Goal: Task Accomplishment & Management: Manage account settings

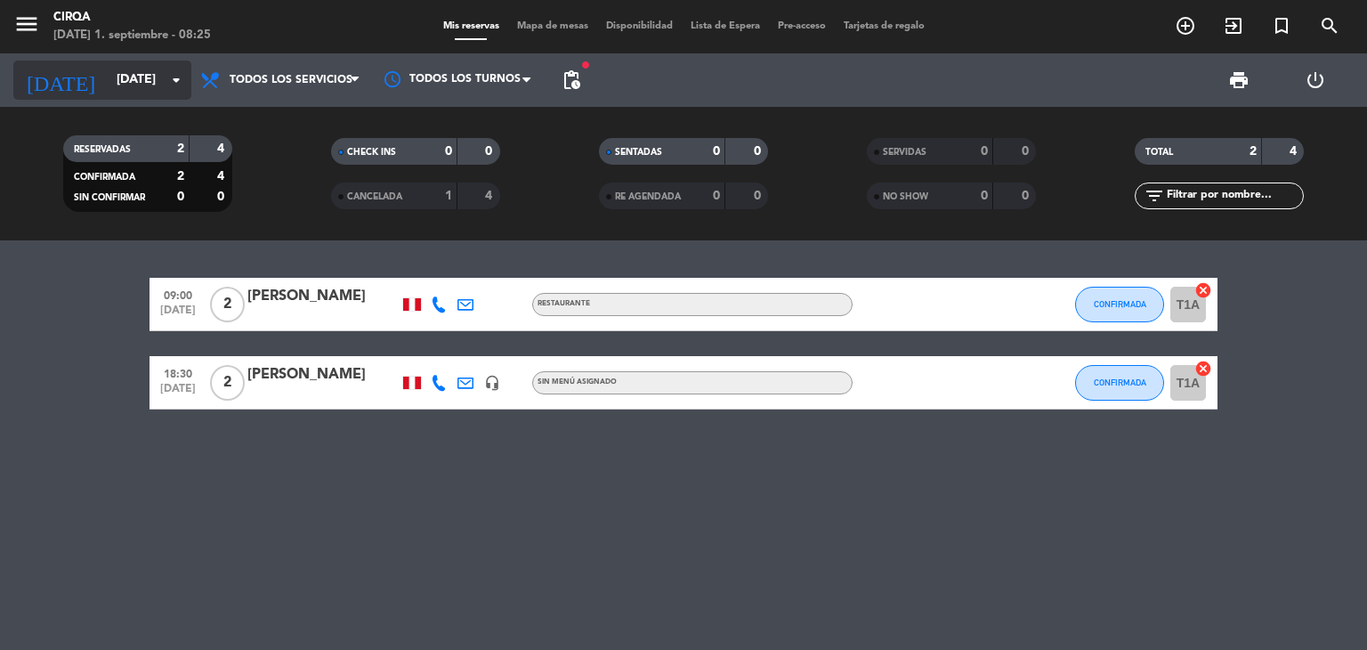
click at [146, 83] on input "[DATE]" at bounding box center [192, 80] width 169 height 32
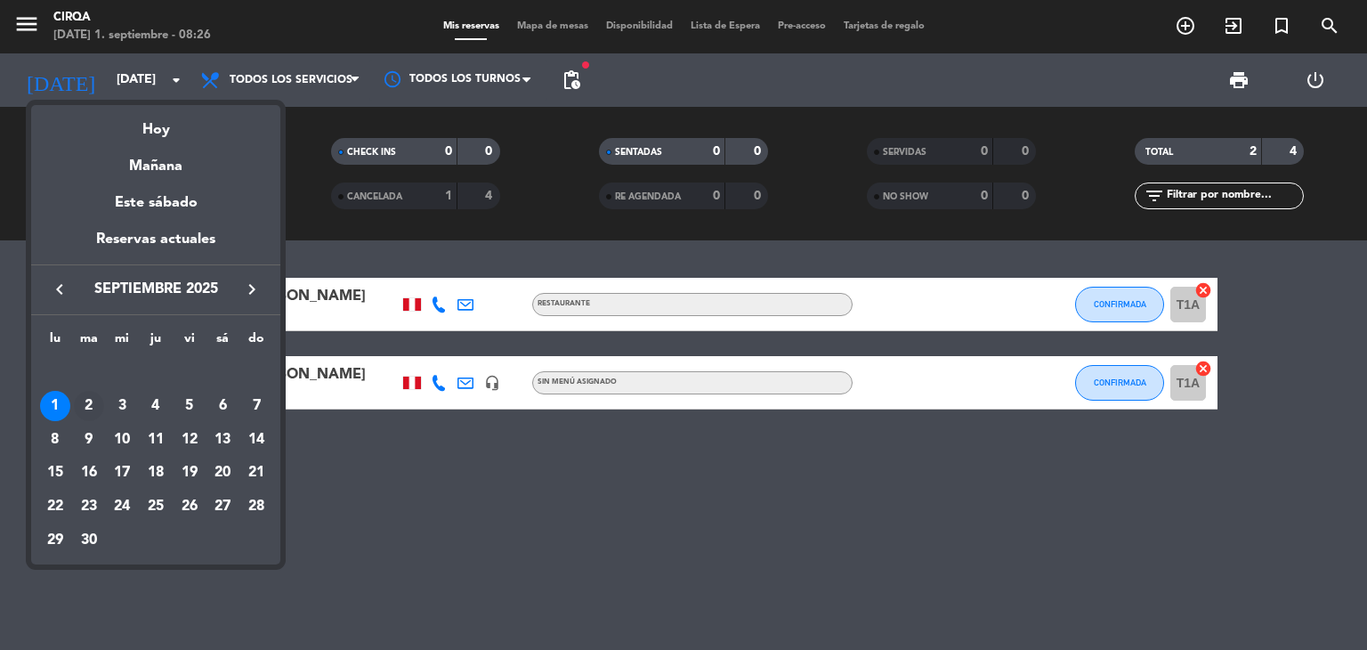
click at [96, 407] on div "2" at bounding box center [89, 406] width 30 height 30
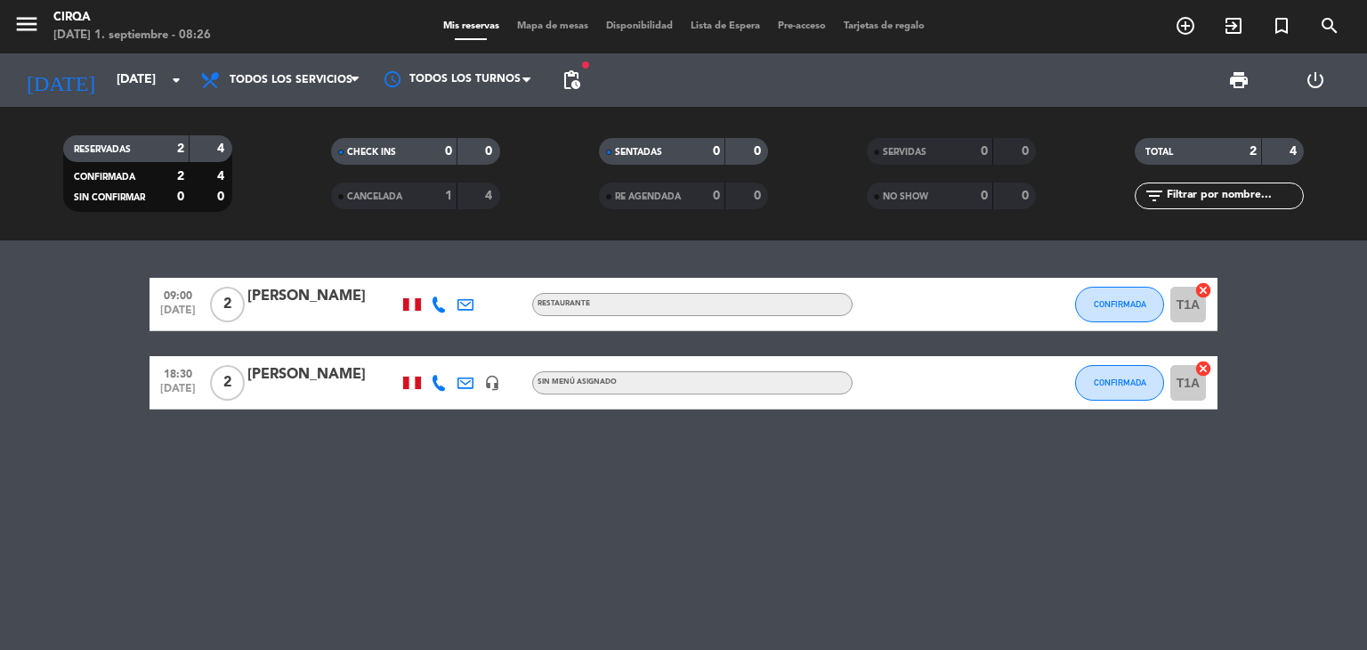
type input "[DATE]"
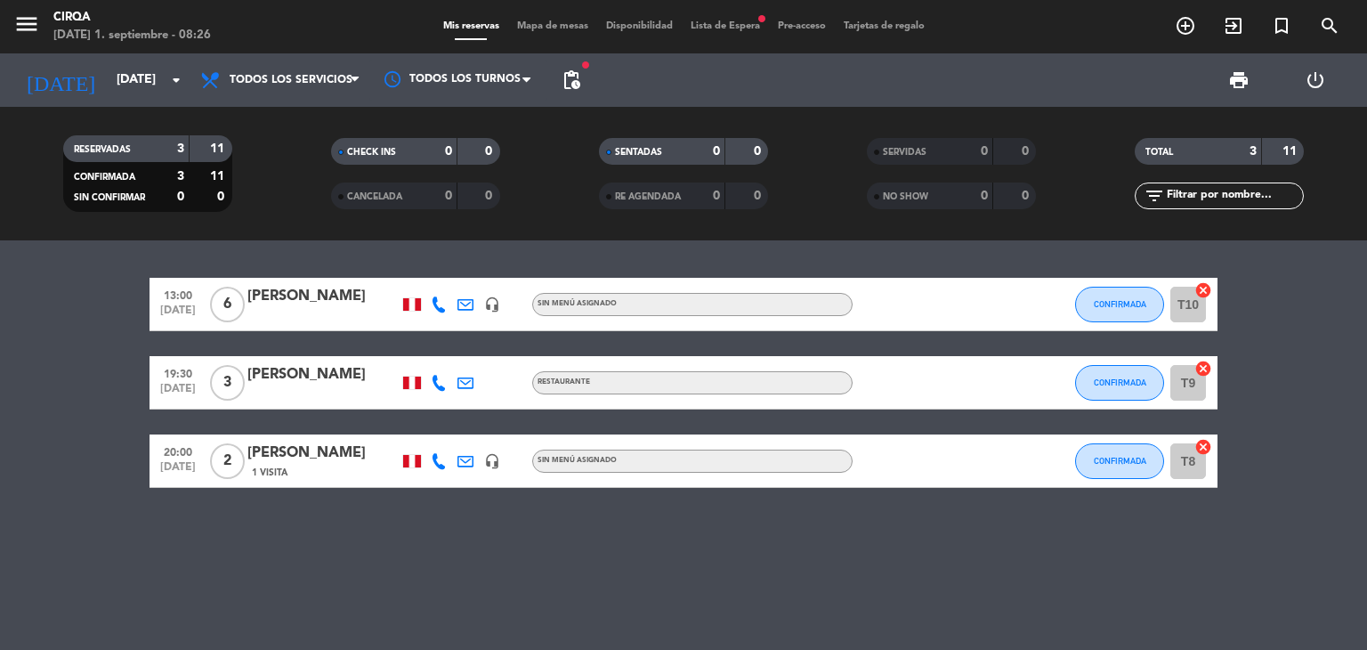
click at [705, 24] on span "Lista de Espera fiber_manual_record" at bounding box center [725, 26] width 87 height 10
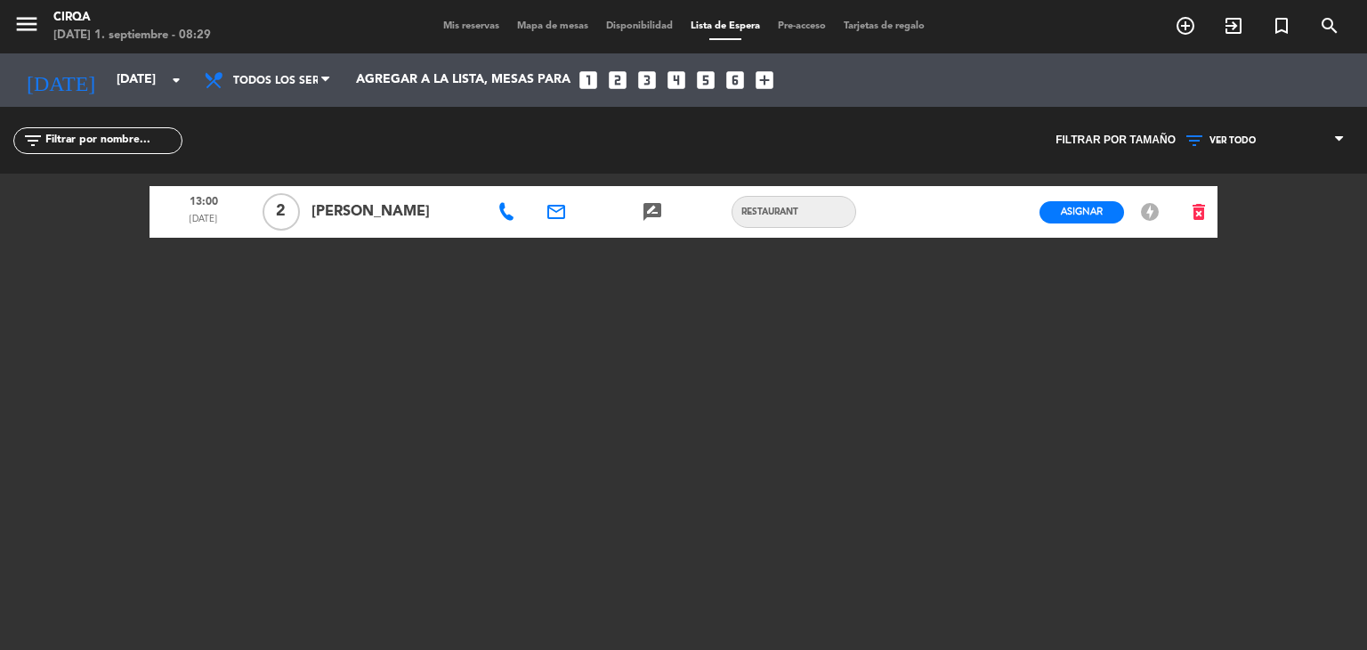
click at [459, 19] on div "Mis reservas Mapa de mesas Disponibilidad Lista de Espera Pre-acceso Tarjetas d…" at bounding box center [683, 27] width 499 height 16
click at [459, 22] on span "Mis reservas" at bounding box center [471, 26] width 74 height 10
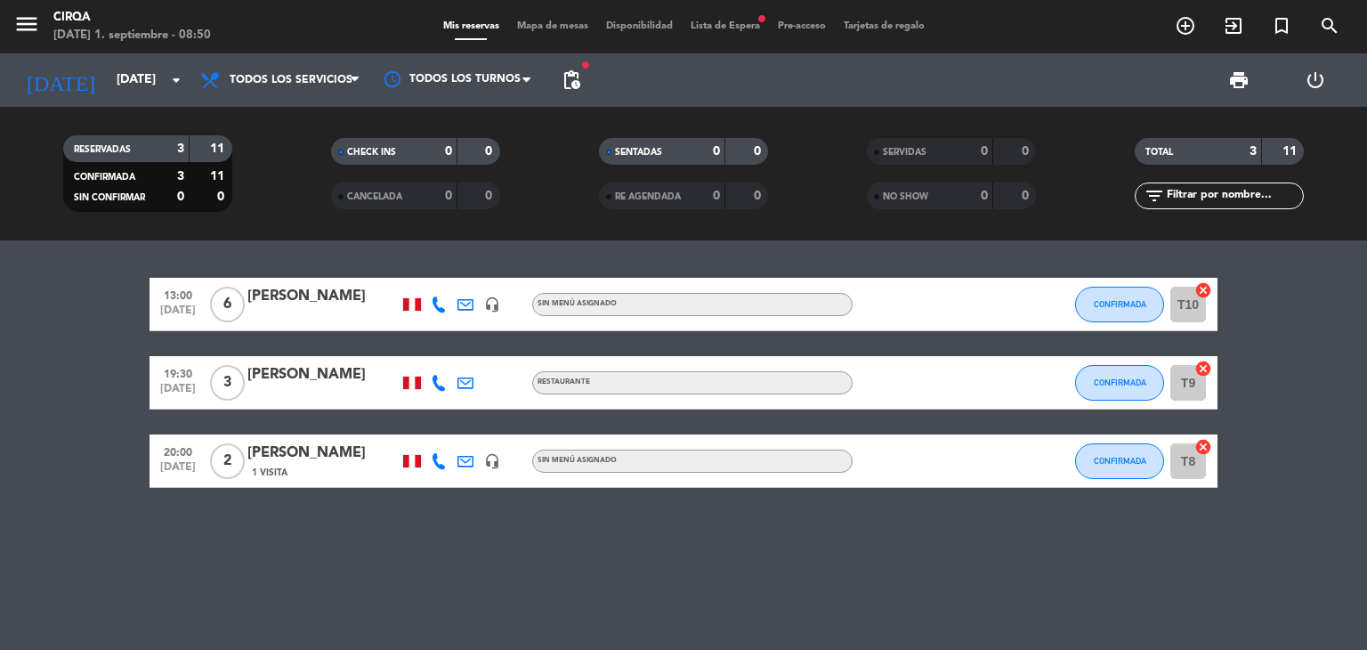
click at [688, 21] on span "Lista de Espera fiber_manual_record" at bounding box center [725, 26] width 87 height 10
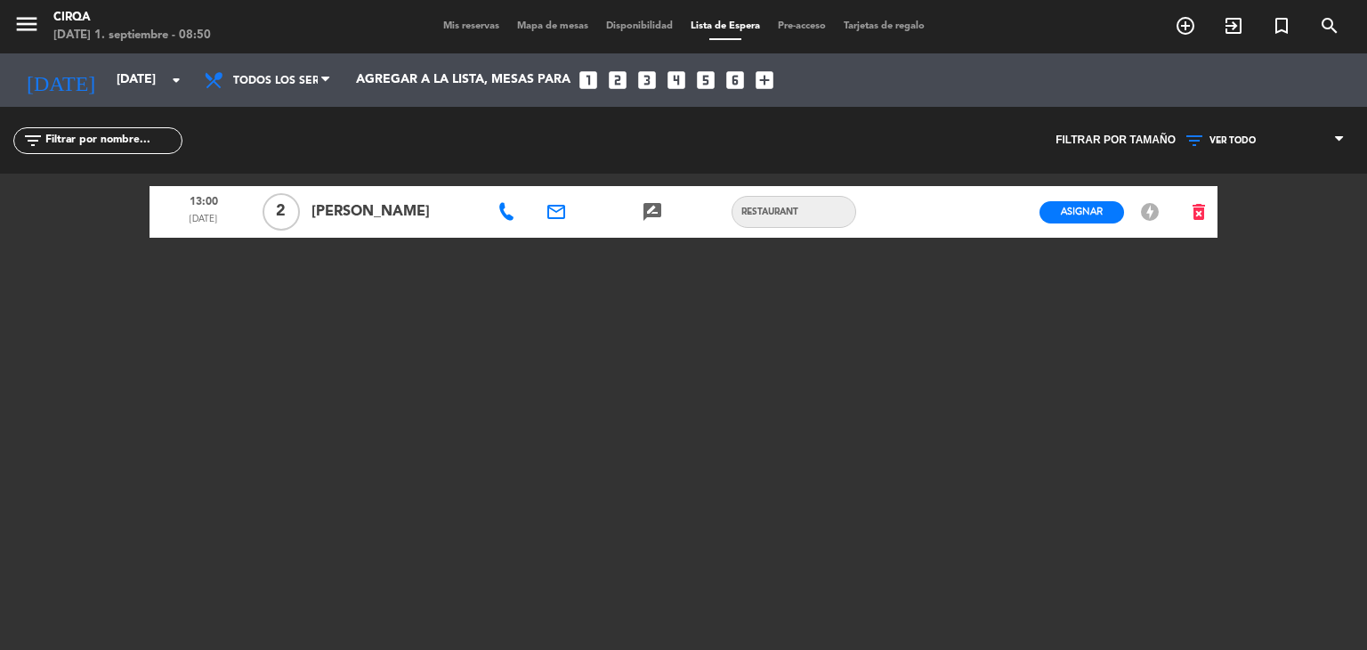
click at [476, 28] on span "Mis reservas" at bounding box center [471, 26] width 74 height 10
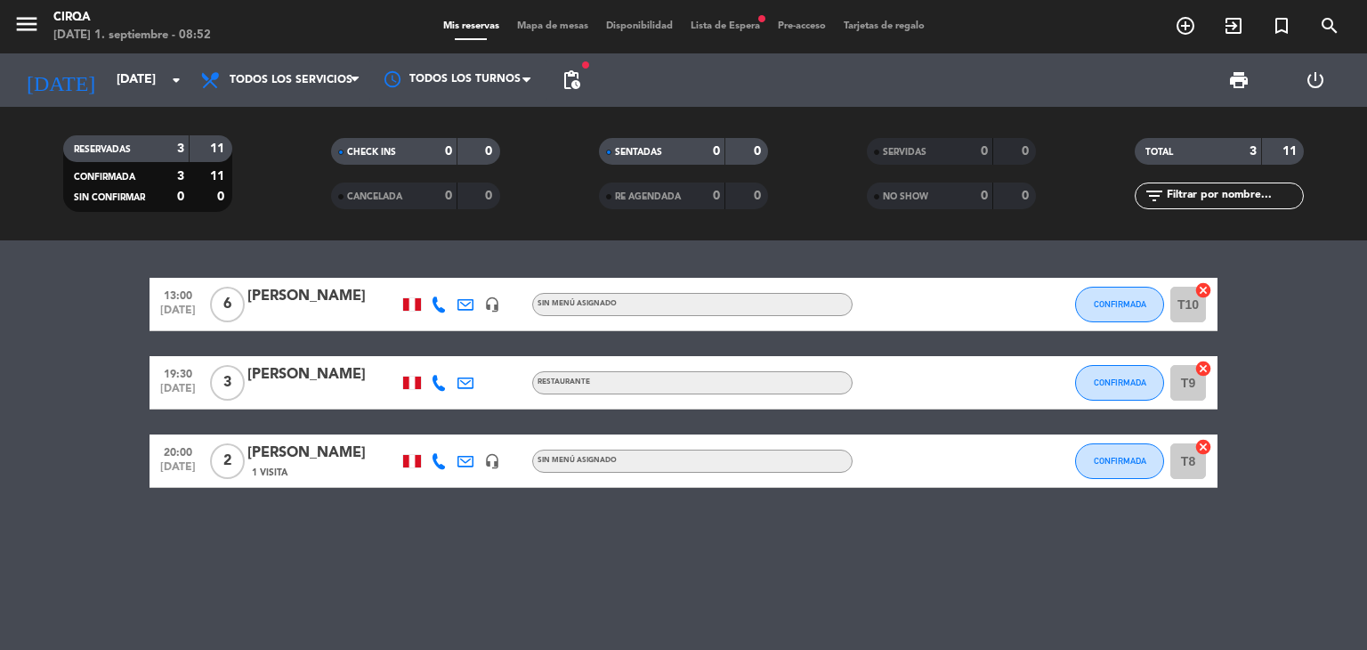
click at [714, 25] on span "Lista de Espera fiber_manual_record" at bounding box center [725, 26] width 87 height 10
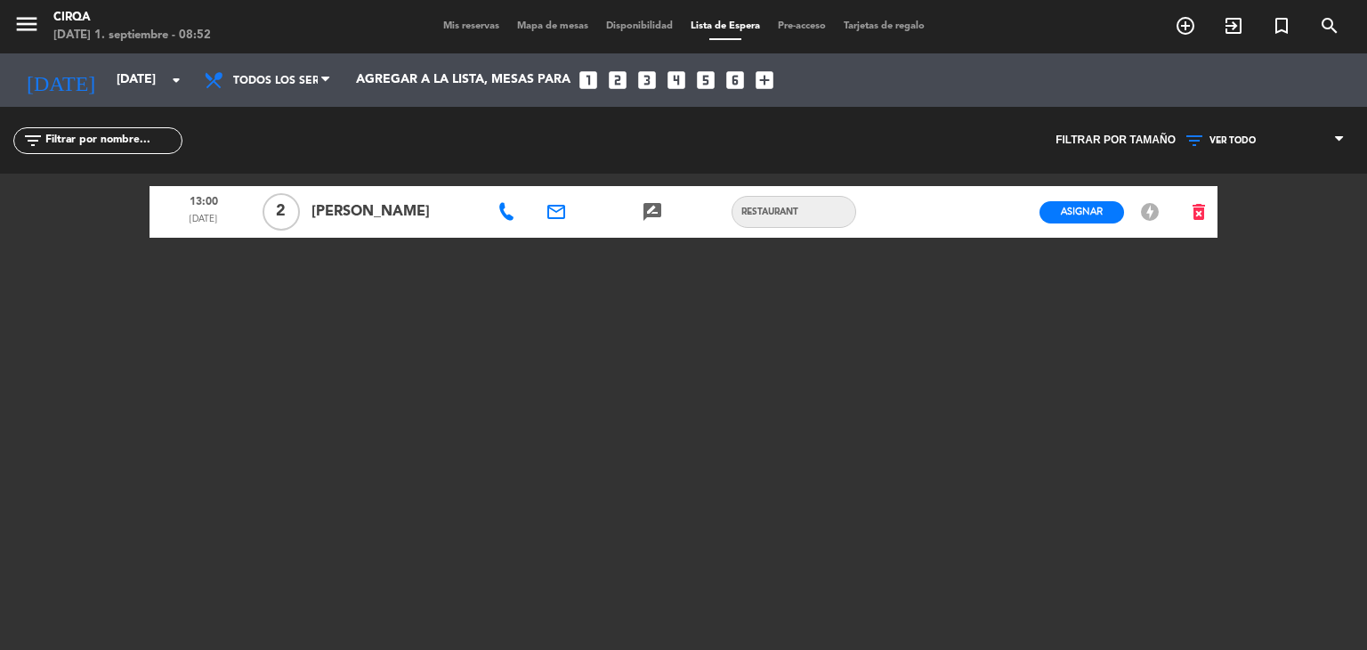
click at [471, 29] on span "Mis reservas" at bounding box center [471, 26] width 74 height 10
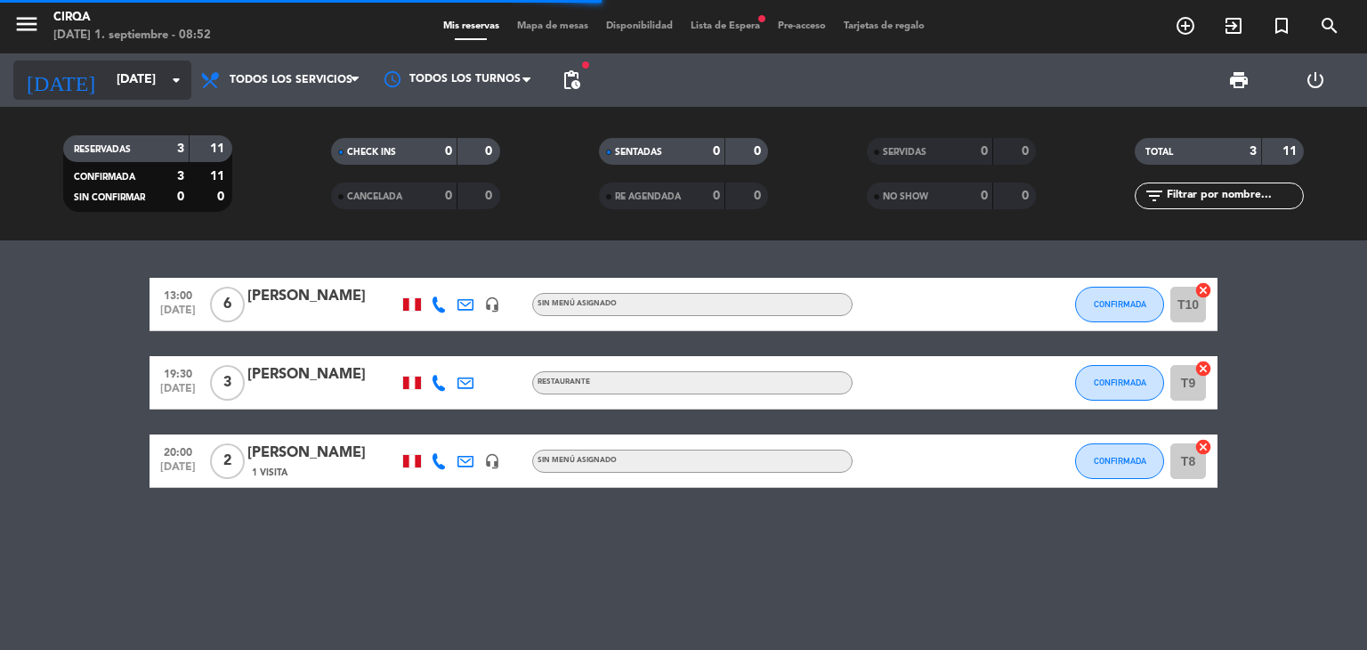
click at [170, 90] on icon "arrow_drop_down" at bounding box center [176, 79] width 21 height 21
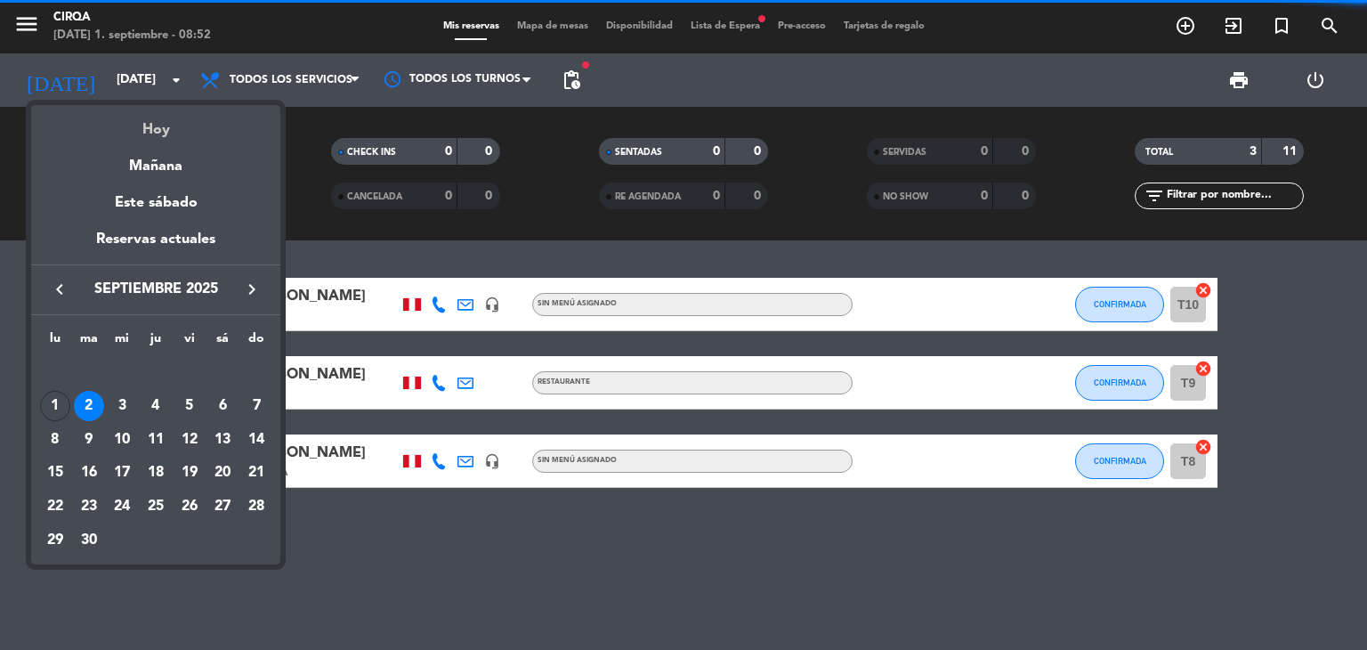
click at [168, 136] on div "Hoy" at bounding box center [155, 123] width 249 height 36
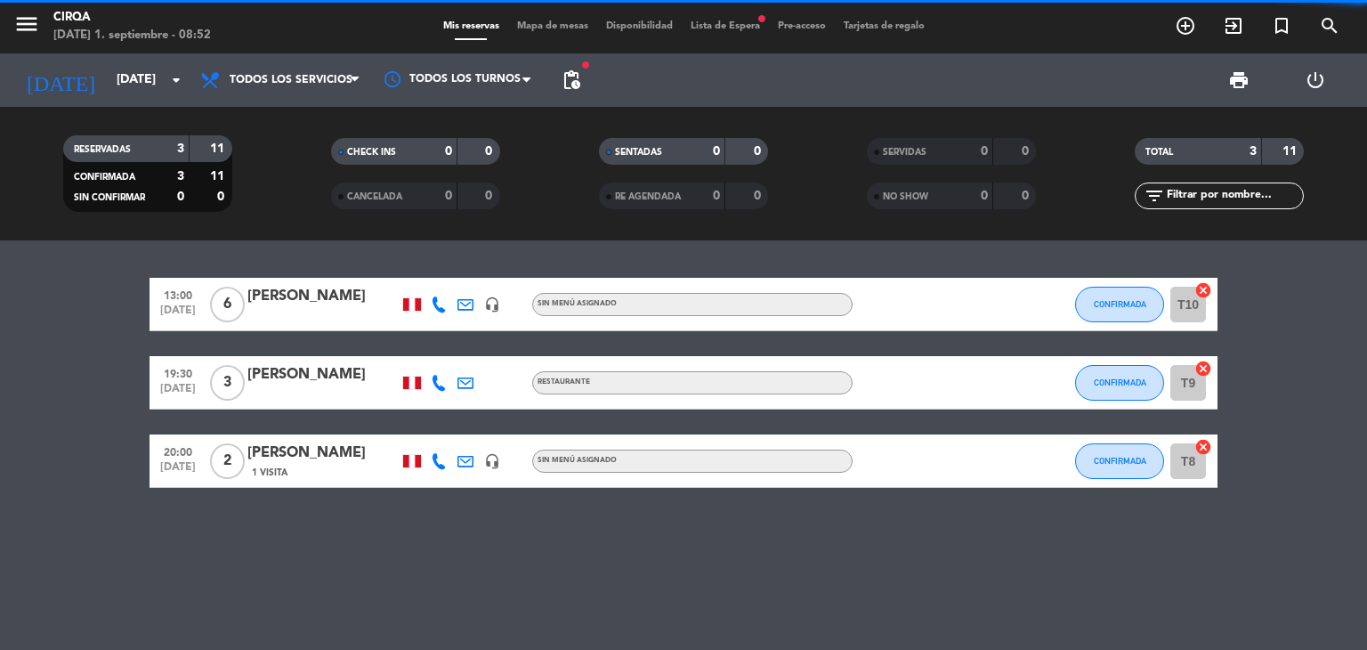
type input "[DATE]"
